Goal: Transaction & Acquisition: Purchase product/service

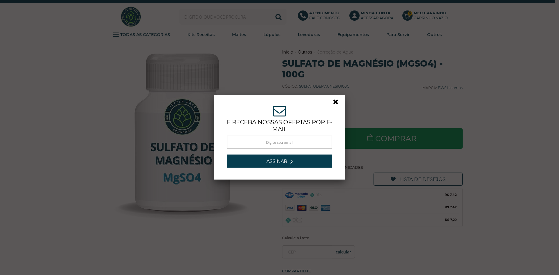
click at [334, 101] on link at bounding box center [338, 103] width 10 height 10
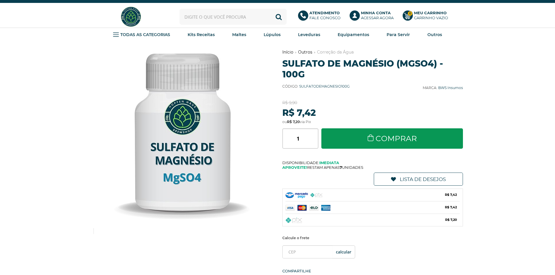
click at [348, 54] on link "Correção da Água" at bounding box center [335, 52] width 37 height 5
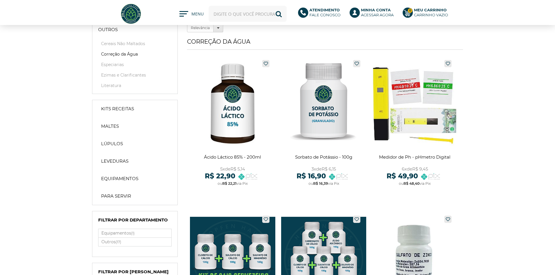
scroll to position [87, 0]
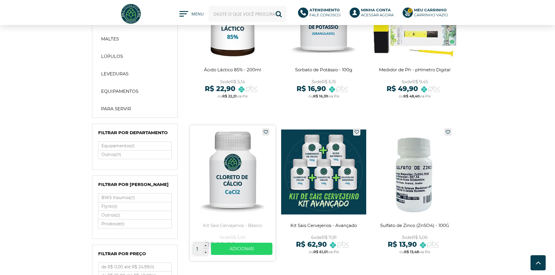
click at [247, 161] on link at bounding box center [232, 193] width 85 height 135
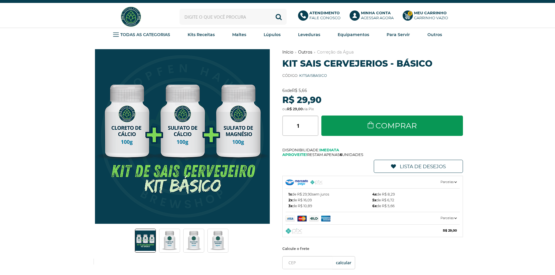
click at [165, 238] on img at bounding box center [169, 241] width 20 height 20
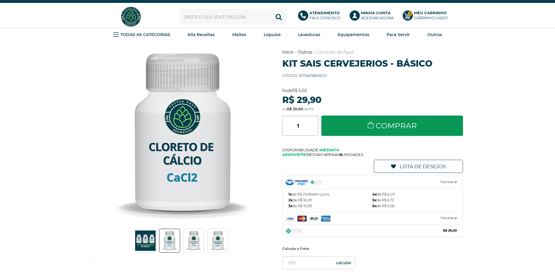
click at [170, 237] on img at bounding box center [169, 241] width 20 height 20
click at [201, 244] on img at bounding box center [194, 241] width 20 height 20
click at [195, 240] on img at bounding box center [194, 241] width 20 height 20
click at [223, 241] on img at bounding box center [218, 241] width 20 height 20
click at [221, 244] on img at bounding box center [218, 241] width 20 height 20
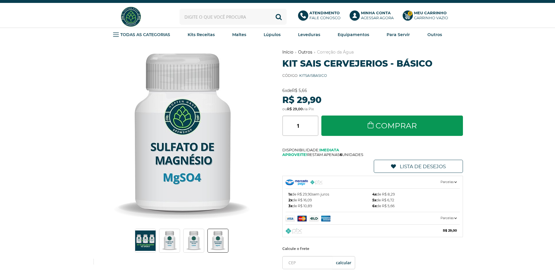
click at [205, 242] on li at bounding box center [194, 241] width 23 height 26
click at [200, 241] on img at bounding box center [194, 241] width 20 height 20
click at [164, 241] on img at bounding box center [169, 241] width 20 height 20
click at [126, 234] on ul at bounding box center [182, 241] width 163 height 26
click at [202, 243] on img at bounding box center [194, 241] width 20 height 20
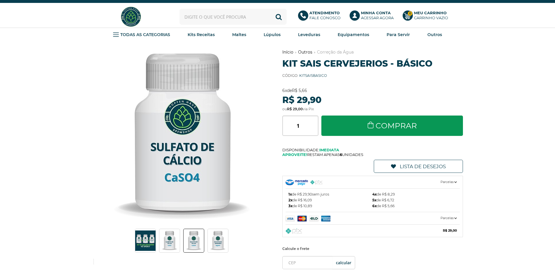
click at [212, 240] on img at bounding box center [218, 241] width 20 height 20
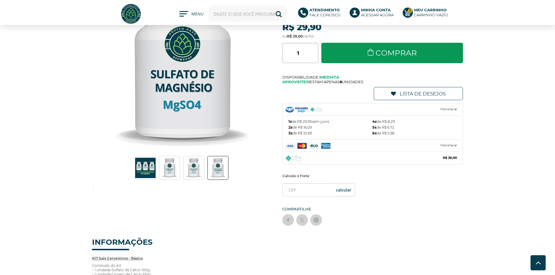
scroll to position [29, 0]
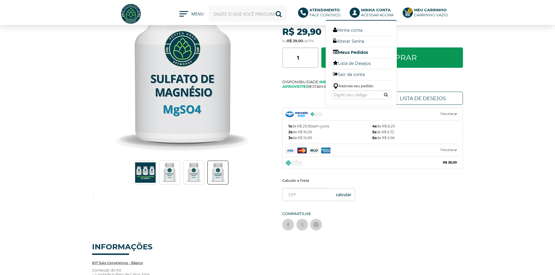
click at [383, 52] on link "Meus Pedidos" at bounding box center [361, 53] width 59 height 8
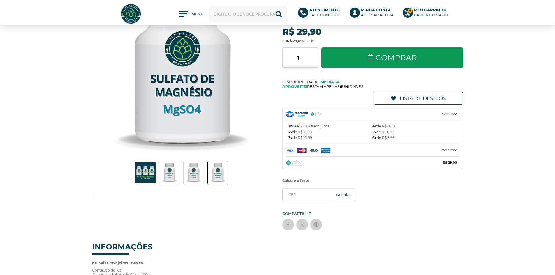
drag, startPoint x: 383, startPoint y: 52, endPoint x: 451, endPoint y: 68, distance: 70.1
click at [451, 68] on div "Minha Conta Acessar agora Minha conta Alterar Senha Meus Pedidos Lista de Desej…" at bounding box center [277, 221] width 555 height 501
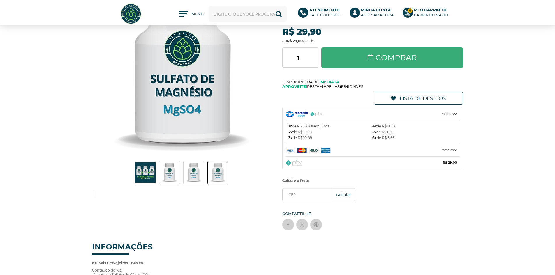
click at [367, 58] on link "Comprar" at bounding box center [392, 57] width 142 height 20
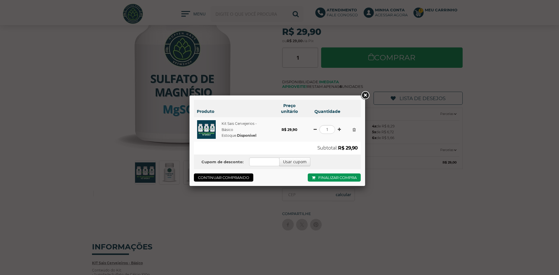
click at [271, 168] on td "Cupom de desconto: Usar cupom" at bounding box center [277, 162] width 167 height 15
click at [270, 160] on input "Cupom de desconto:" at bounding box center [264, 162] width 30 height 9
click at [364, 95] on link at bounding box center [365, 95] width 10 height 10
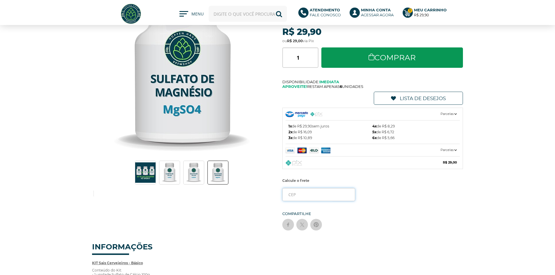
click at [311, 193] on input "tel" at bounding box center [318, 194] width 73 height 13
type input "93040-340"
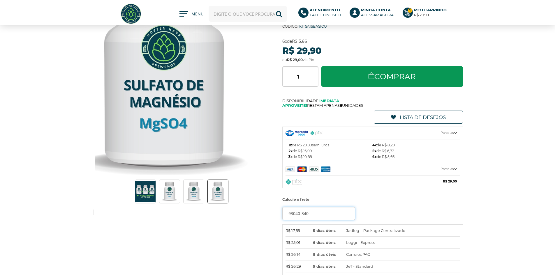
scroll to position [0, 0]
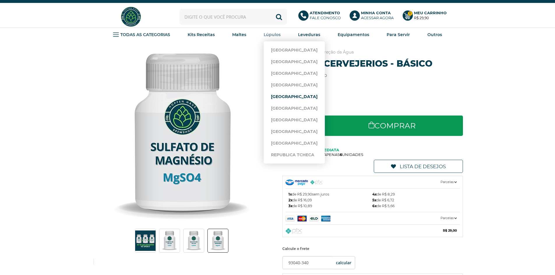
click at [279, 95] on link "[GEOGRAPHIC_DATA]" at bounding box center [294, 97] width 47 height 12
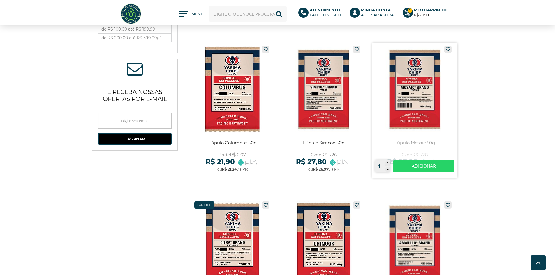
scroll to position [321, 0]
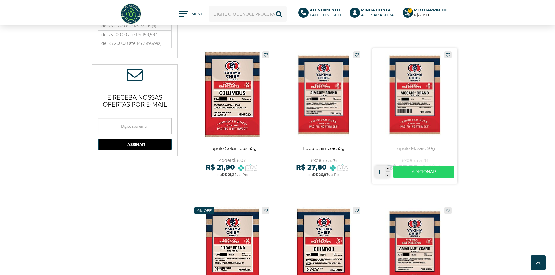
click at [408, 90] on link at bounding box center [414, 115] width 85 height 135
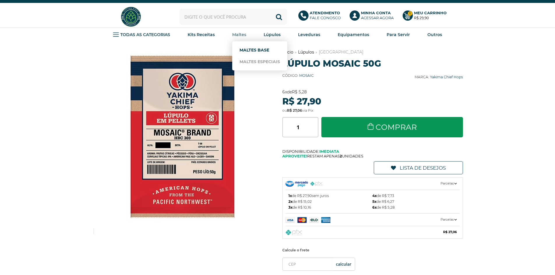
click at [256, 49] on link "Maltes Base" at bounding box center [260, 50] width 41 height 12
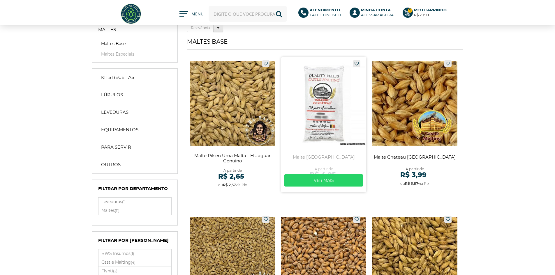
scroll to position [29, 0]
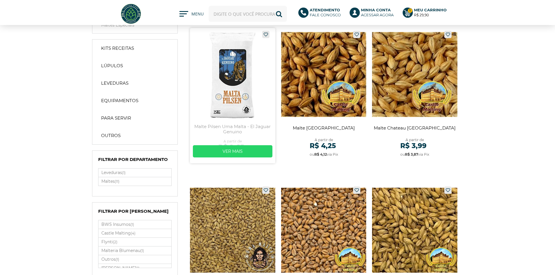
click at [197, 58] on link at bounding box center [232, 95] width 85 height 135
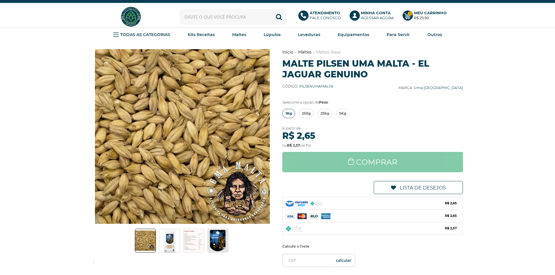
click at [292, 114] on link "1Kg" at bounding box center [288, 113] width 13 height 9
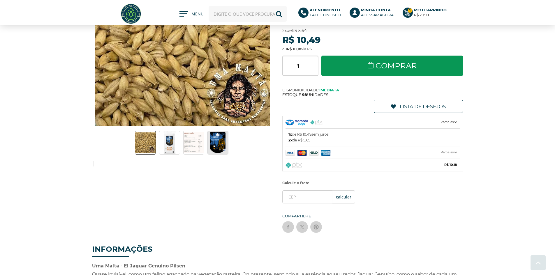
scroll to position [87, 0]
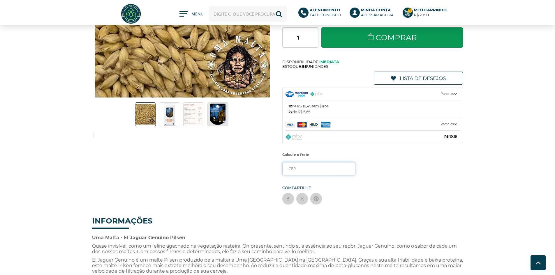
click at [309, 170] on input "tel" at bounding box center [318, 168] width 73 height 13
type input "93020-160"
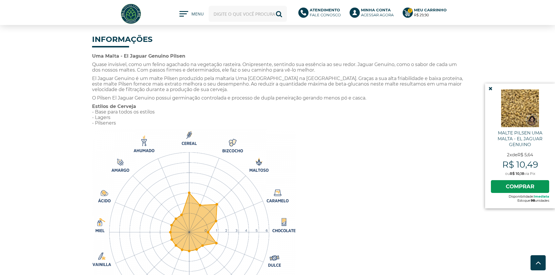
scroll to position [408, 0]
